Goal: Check status: Check status

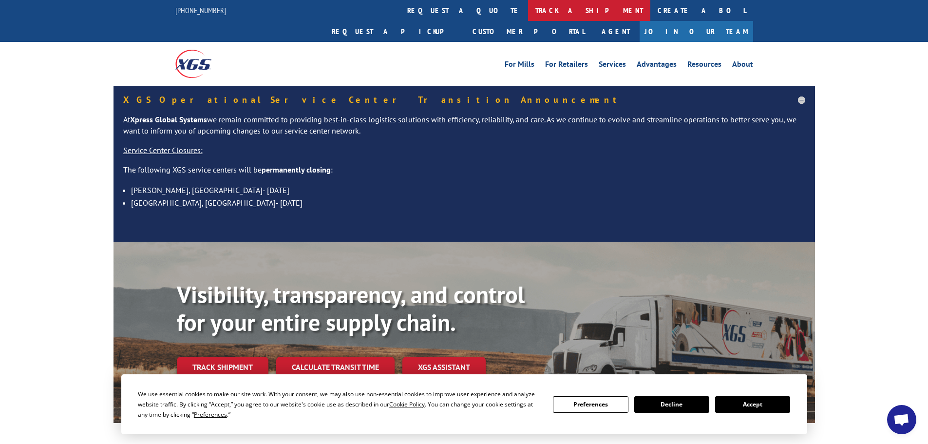
click at [528, 9] on link "track a shipment" at bounding box center [589, 10] width 122 height 21
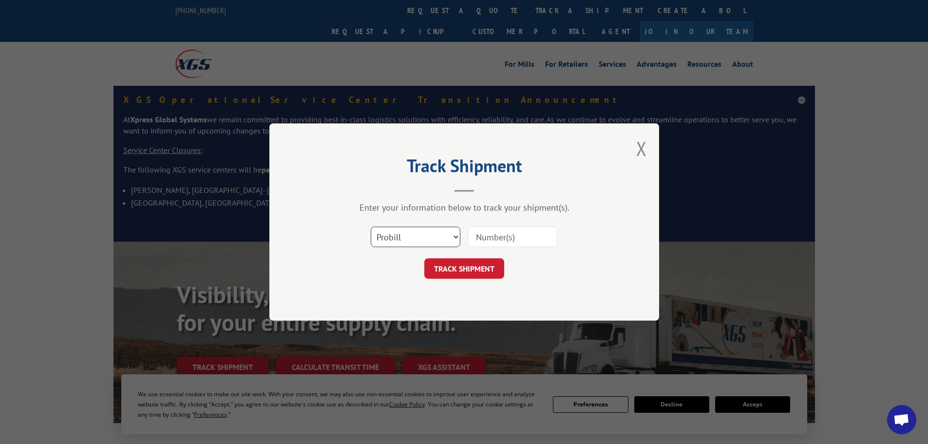
click at [457, 235] on select "Select category... Probill BOL PO" at bounding box center [416, 237] width 90 height 20
select select "bol"
click at [371, 227] on select "Select category... Probill BOL PO" at bounding box center [416, 237] width 90 height 20
paste input "16571207"
type input "16571207"
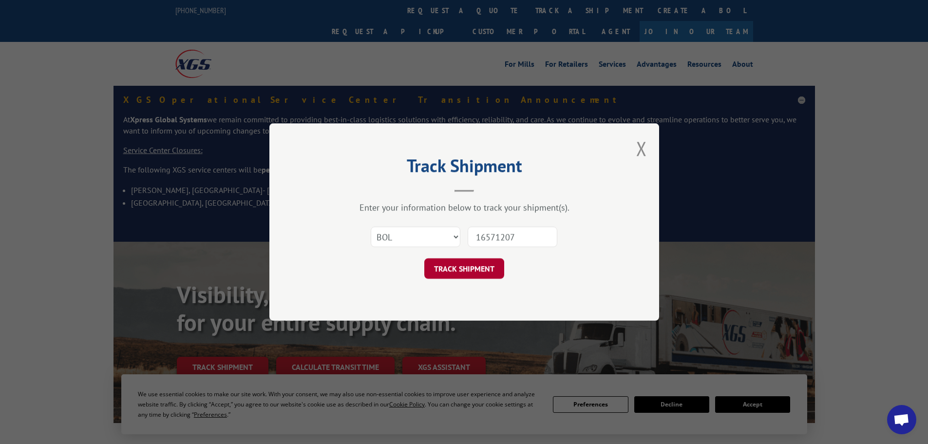
click at [459, 267] on button "TRACK SHIPMENT" at bounding box center [464, 268] width 80 height 20
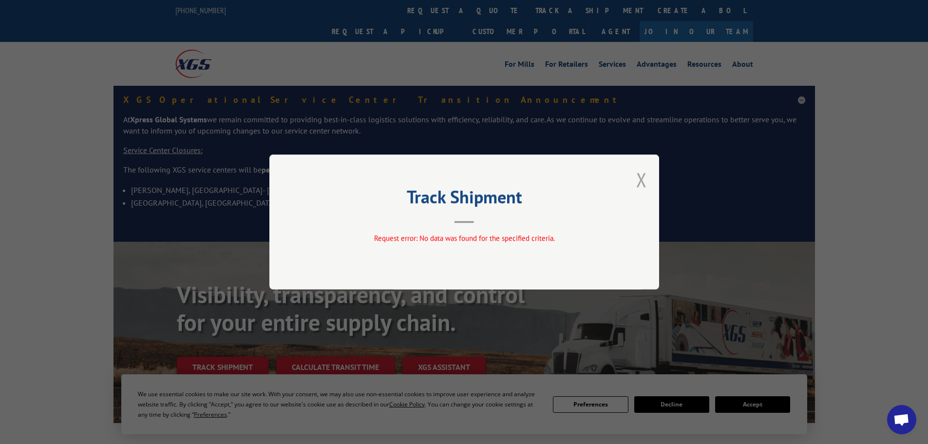
click at [641, 179] on button "Close modal" at bounding box center [641, 180] width 11 height 26
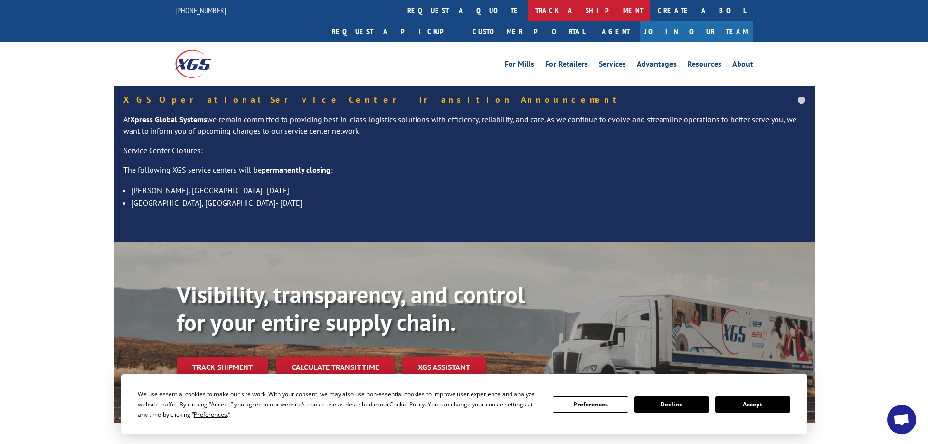
click at [528, 9] on link "track a shipment" at bounding box center [589, 10] width 122 height 21
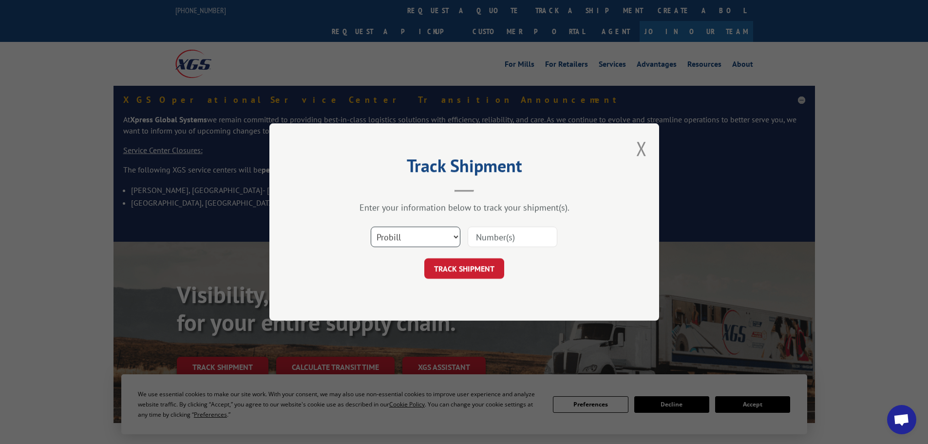
click at [457, 235] on select "Select category... Probill BOL PO" at bounding box center [416, 237] width 90 height 20
paste input "16571207"
type input "16571207"
click at [468, 268] on button "TRACK SHIPMENT" at bounding box center [464, 268] width 80 height 20
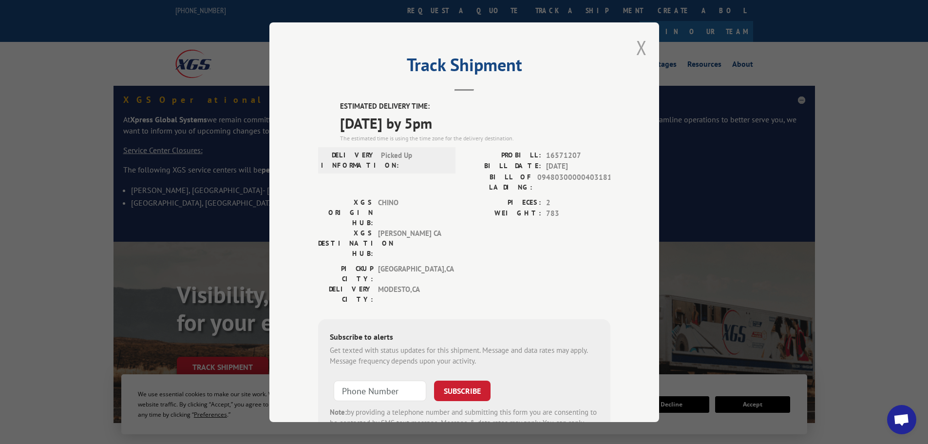
click at [636, 46] on button "Close modal" at bounding box center [641, 48] width 11 height 26
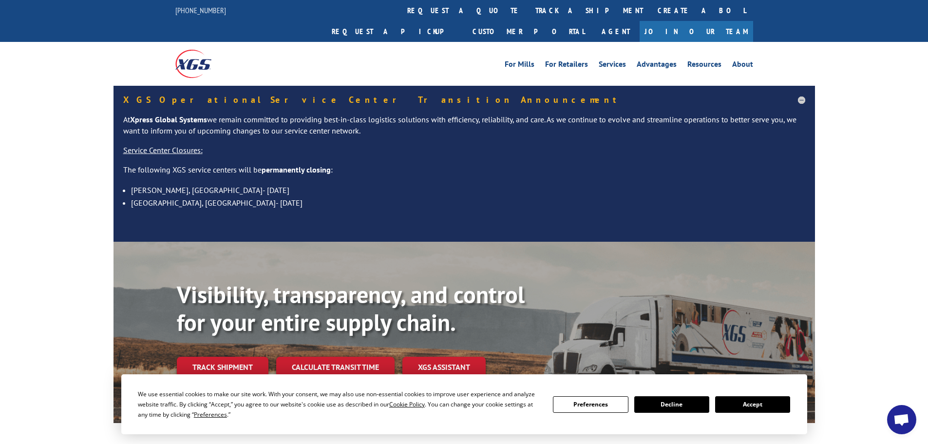
click at [675, 406] on button "Decline" at bounding box center [671, 404] width 75 height 17
